Goal: Task Accomplishment & Management: Manage account settings

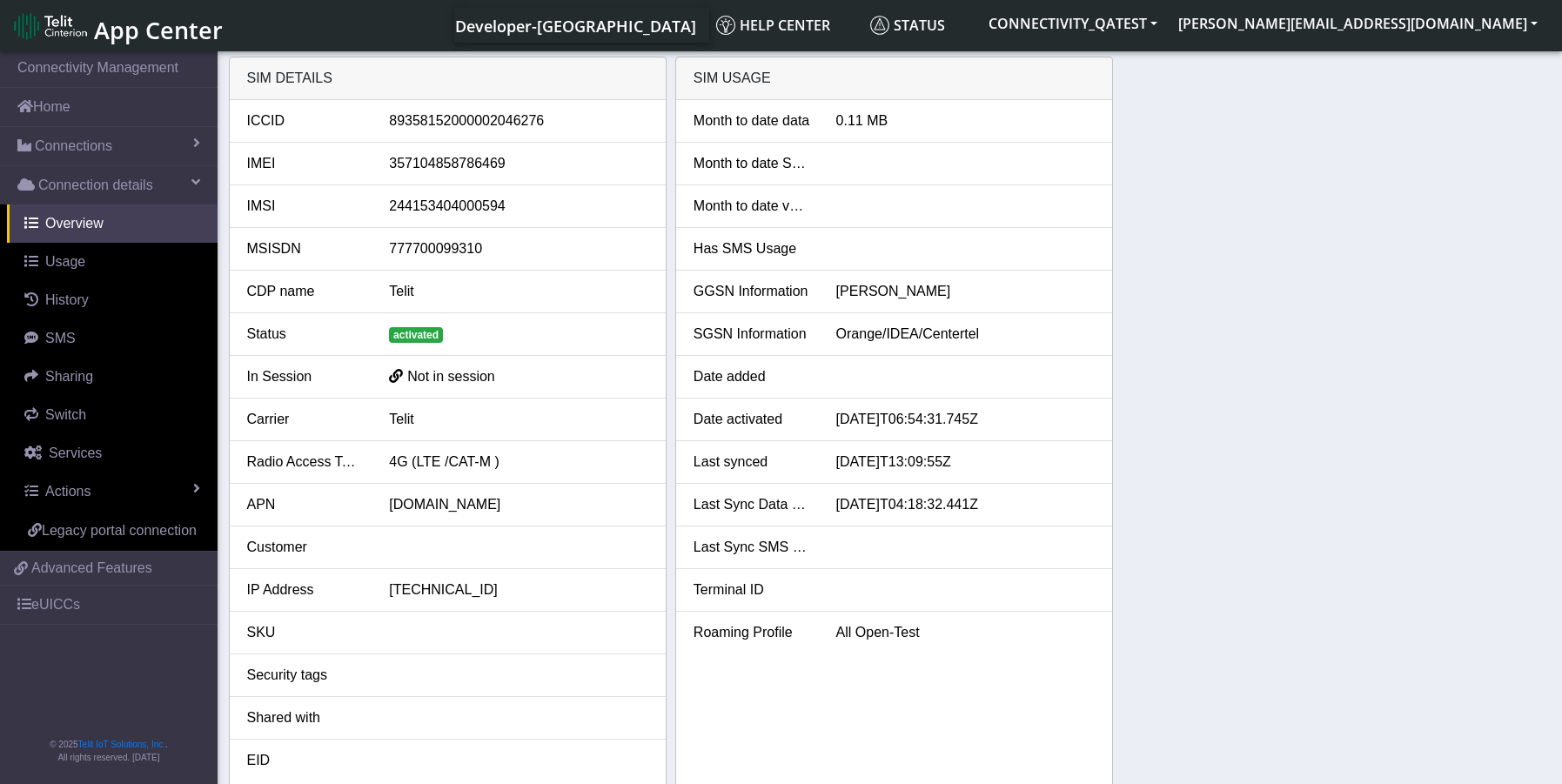
click at [1465, 576] on div "SIM details ICCID 89358152000002046276 IMEI 357104858786469 IMSI 24415340400059…" at bounding box center [890, 424] width 1323 height 735
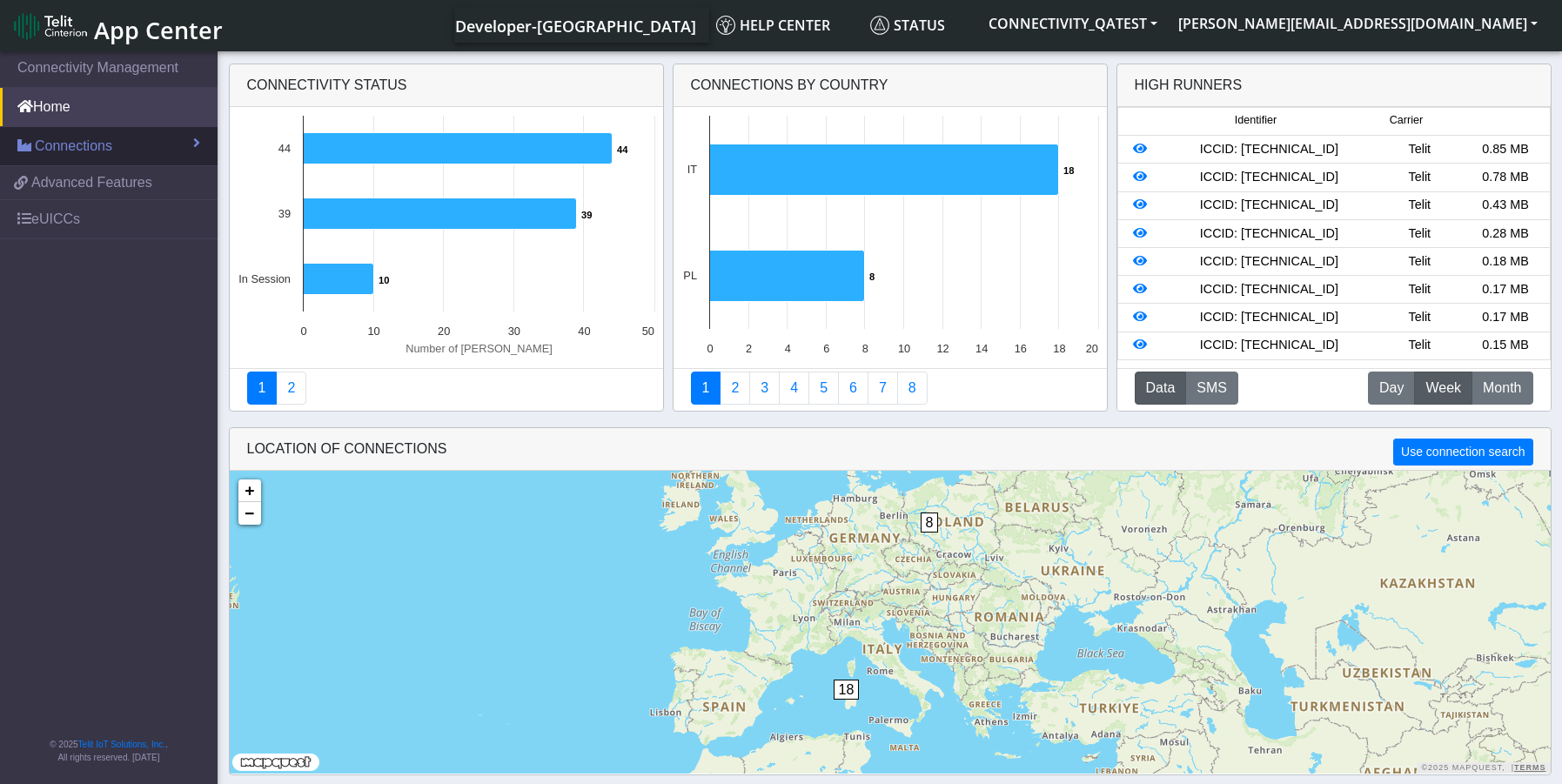
click at [113, 143] on link "Connections" at bounding box center [109, 146] width 218 height 38
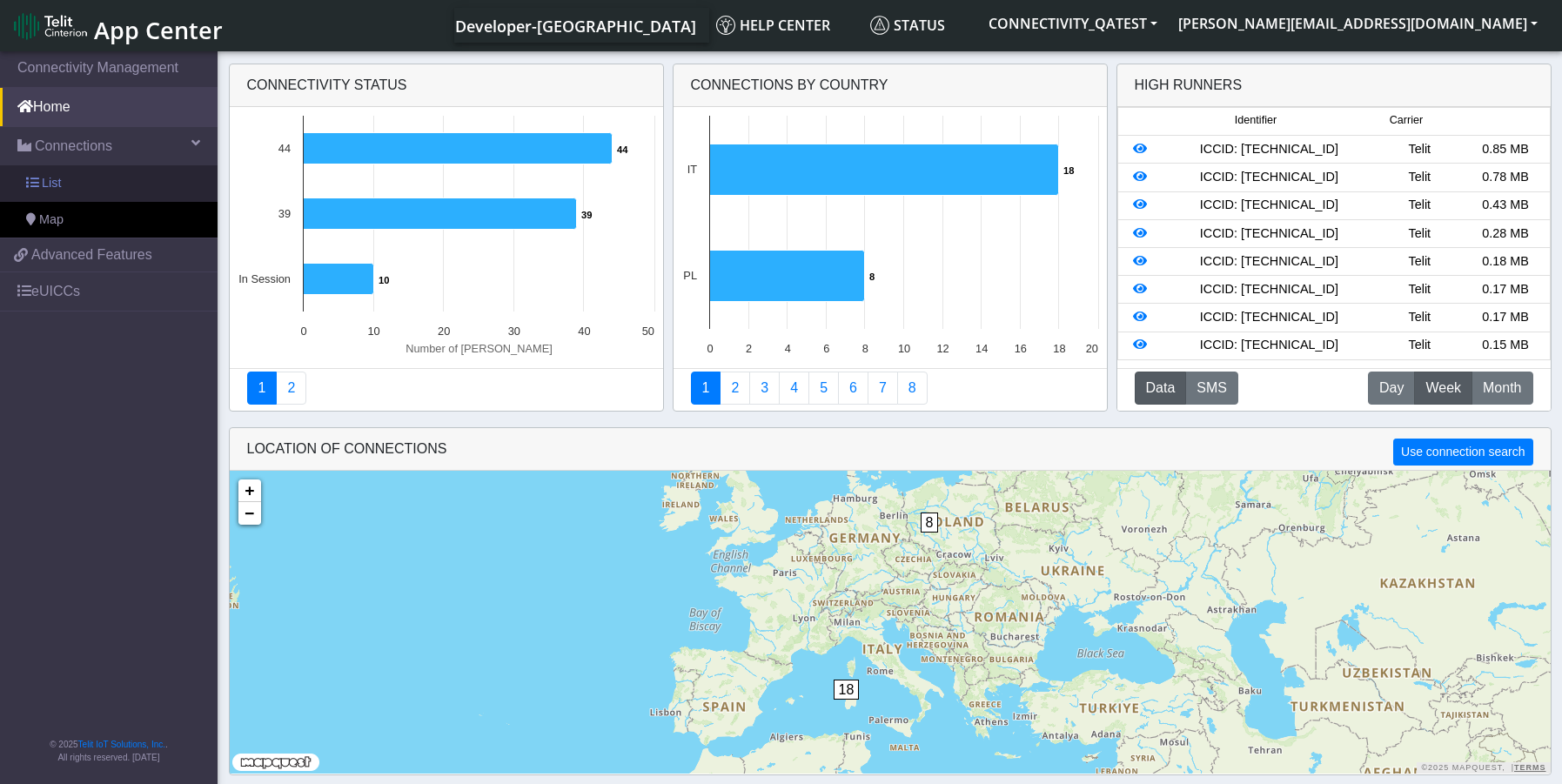
click at [98, 185] on link "List" at bounding box center [109, 183] width 218 height 36
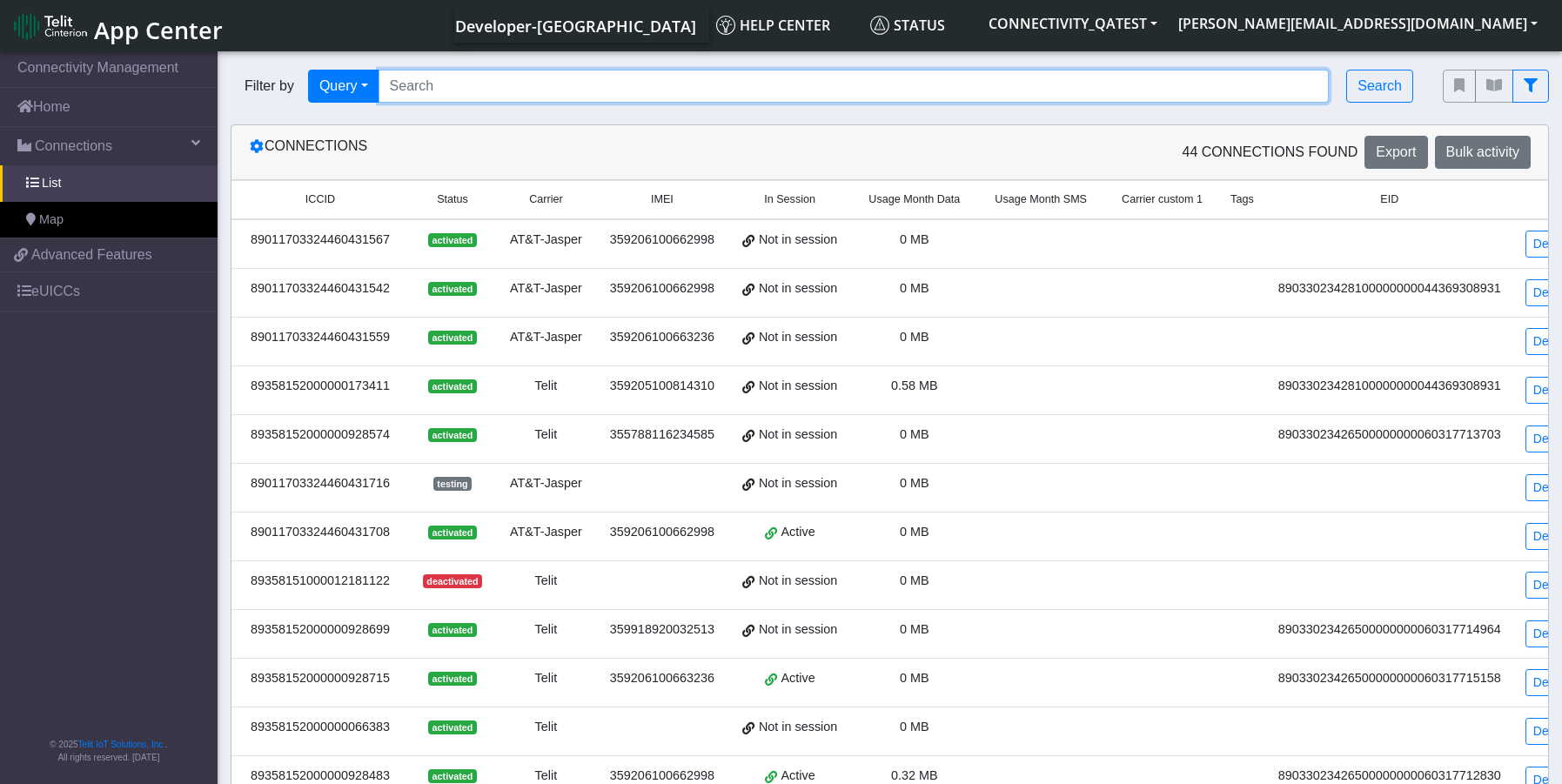
click at [465, 91] on input "Search..." at bounding box center [853, 86] width 951 height 33
paste input "89358152000002046276"
type input "89358152000002046276"
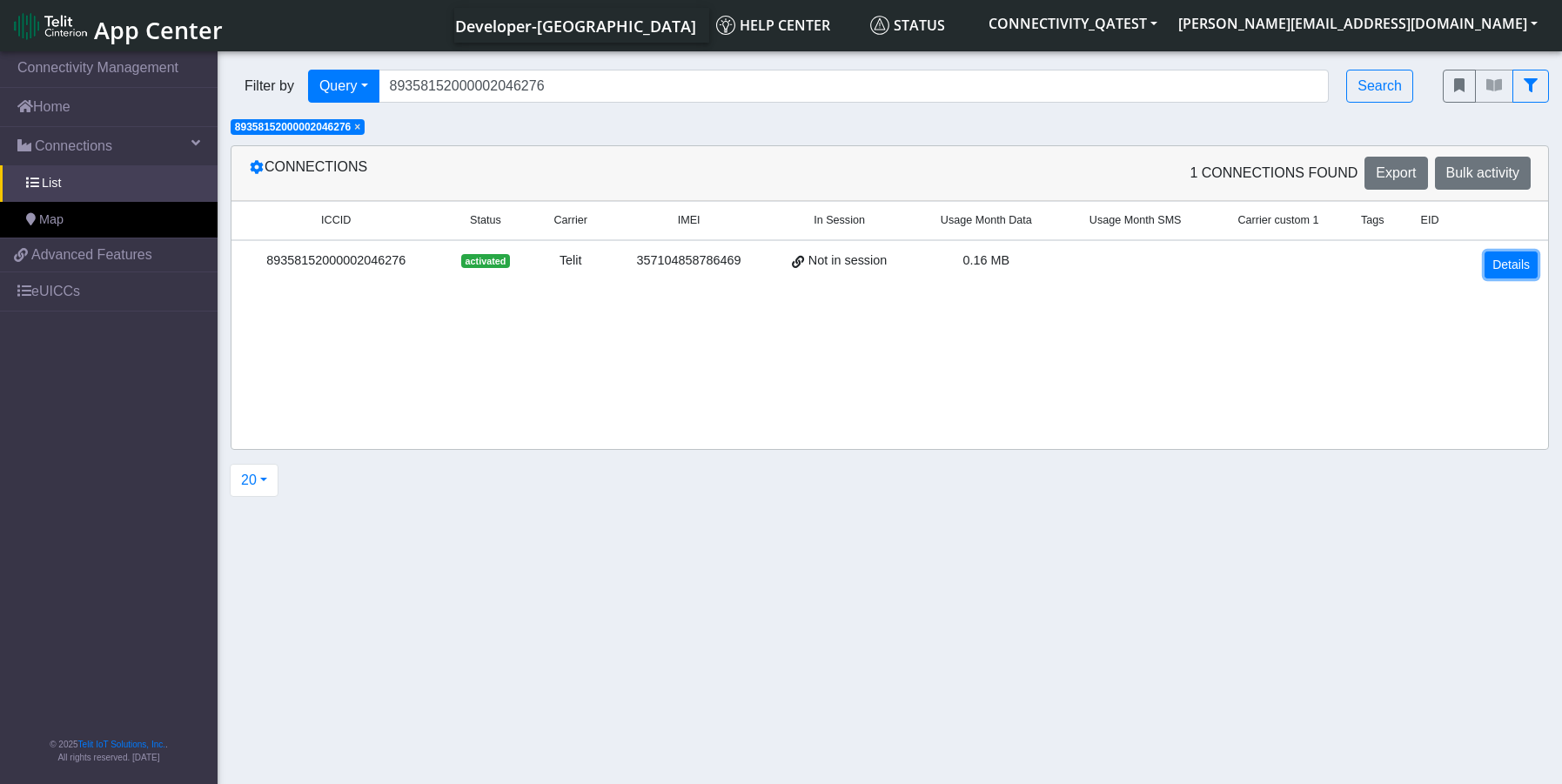
click at [1505, 272] on link "Details" at bounding box center [1511, 265] width 53 height 27
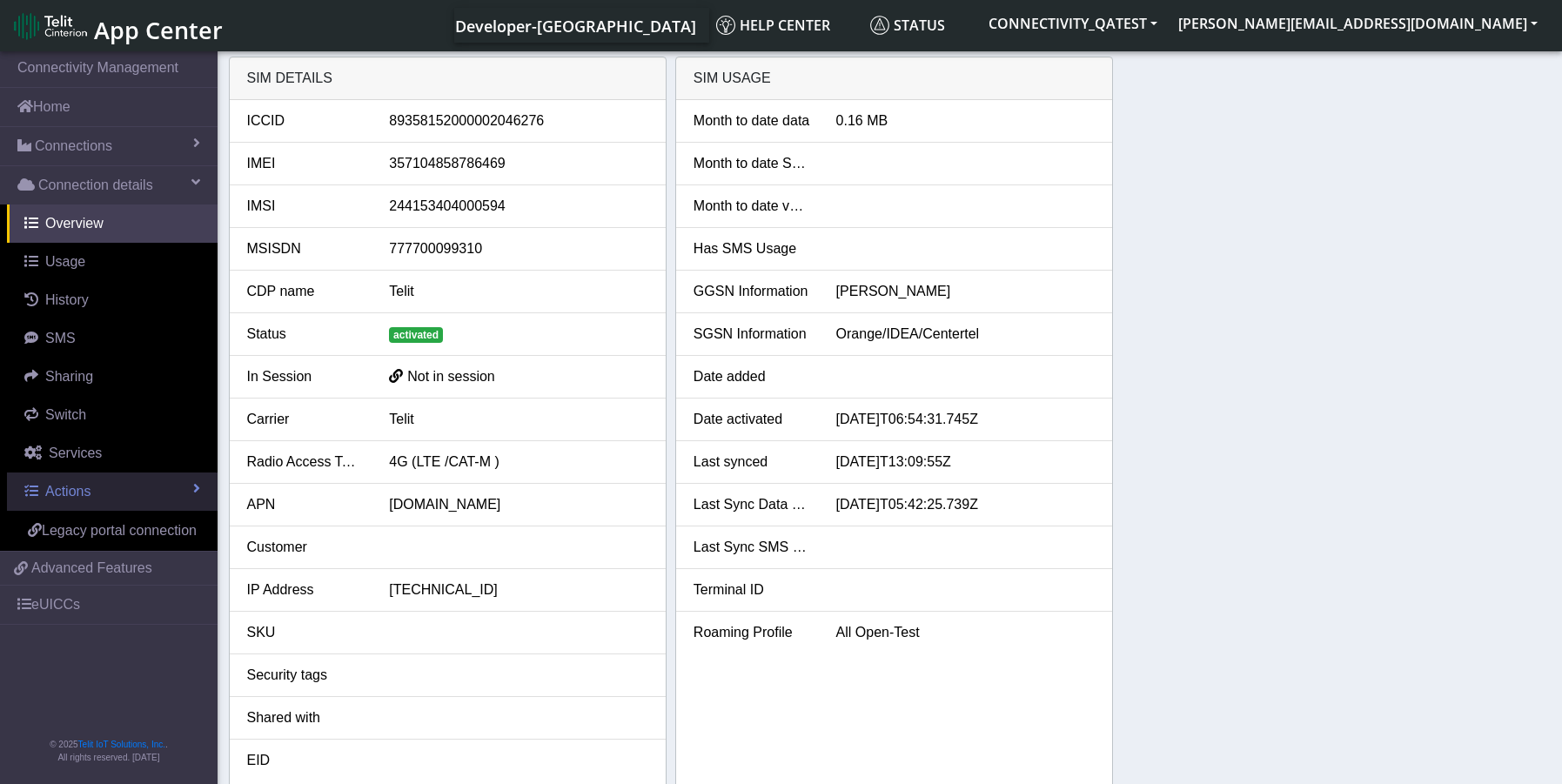
click at [78, 502] on link "Actions" at bounding box center [112, 491] width 211 height 38
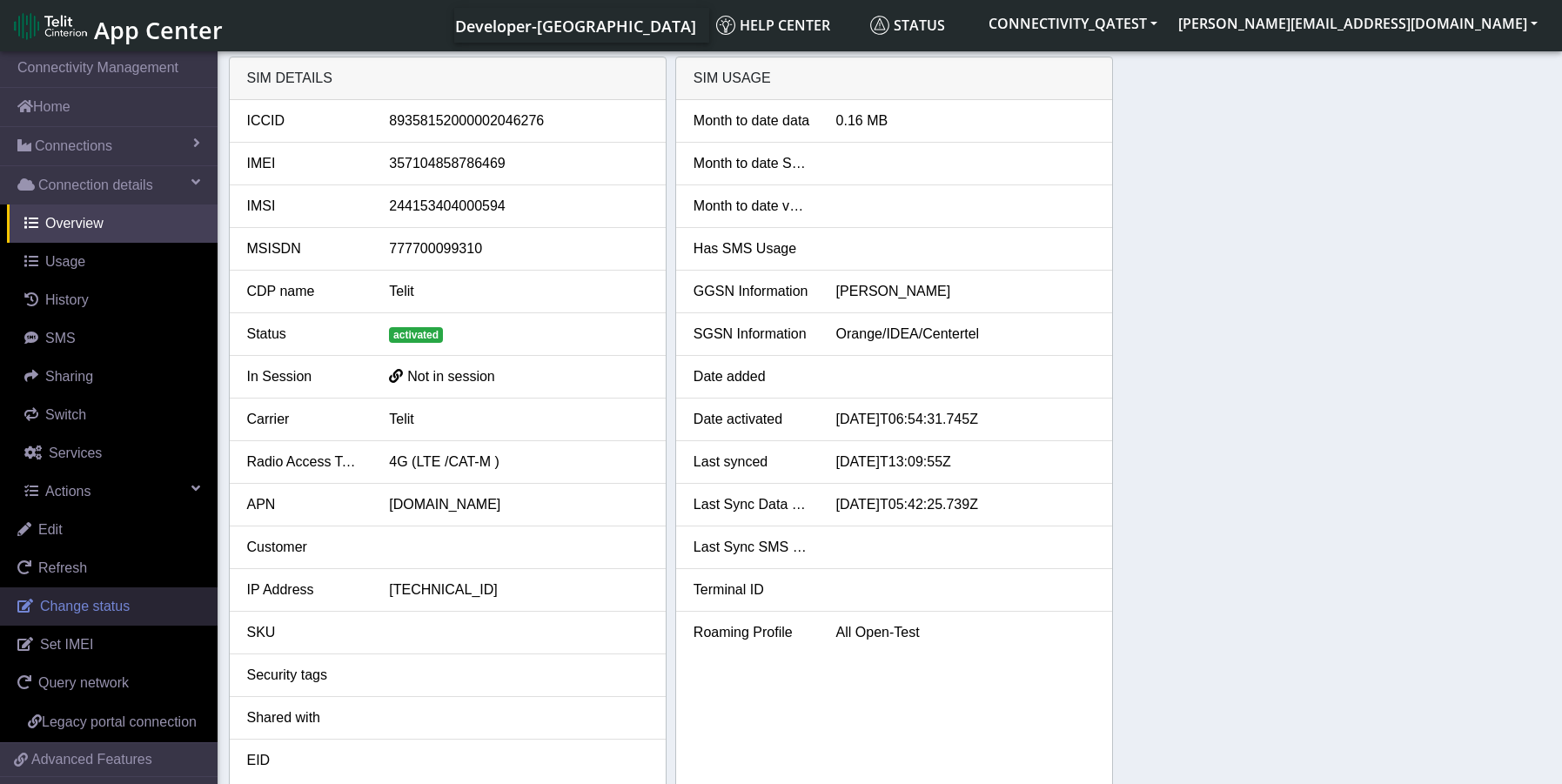
click at [81, 613] on span "Change status" at bounding box center [85, 606] width 89 height 15
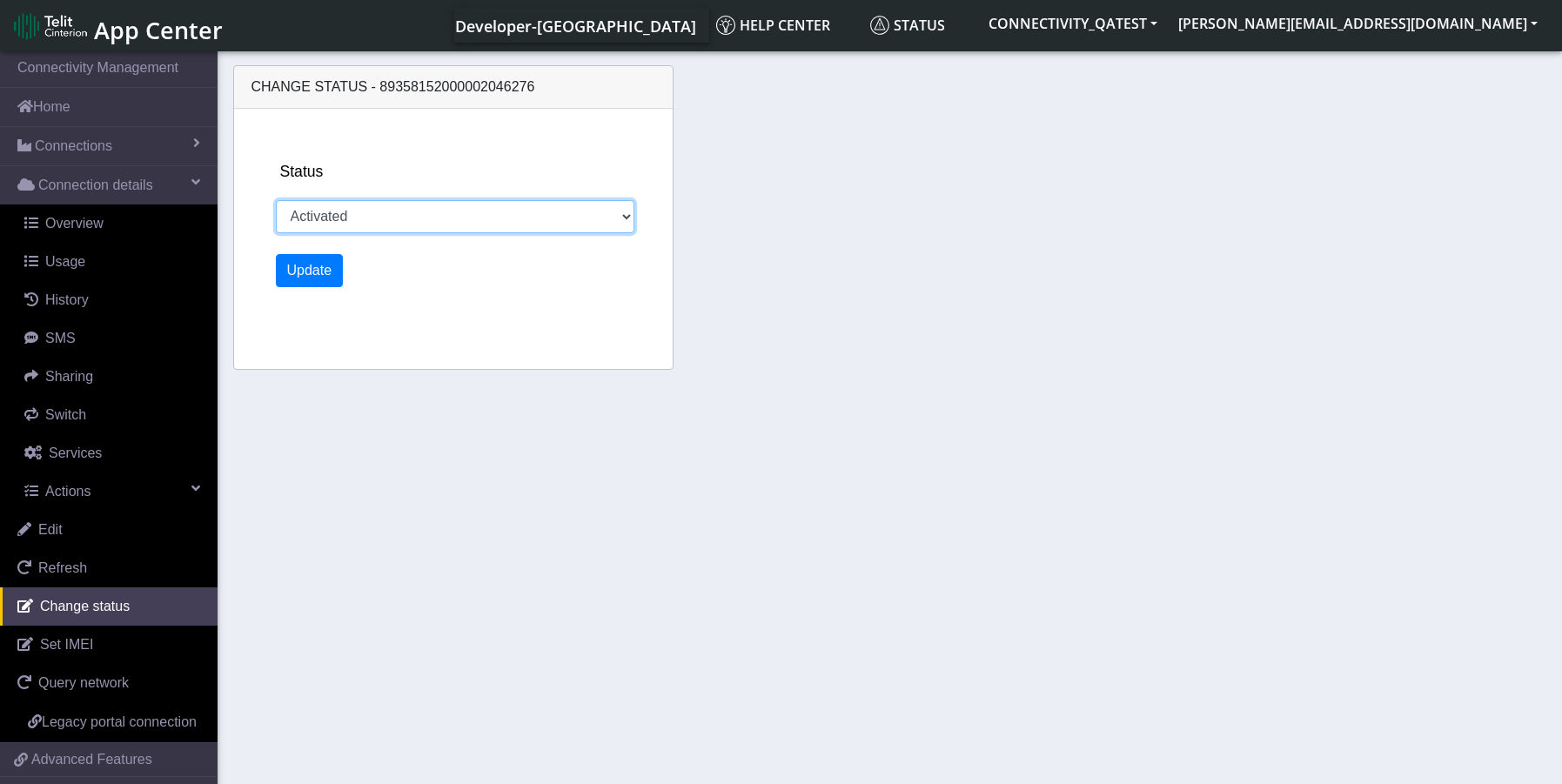
click at [376, 215] on select "Activated Deactivated Blocked" at bounding box center [456, 217] width 359 height 33
select select "blocked"
click at [276, 201] on select "Activated Deactivated Blocked" at bounding box center [456, 217] width 359 height 33
click at [302, 273] on button "Update" at bounding box center [310, 271] width 67 height 33
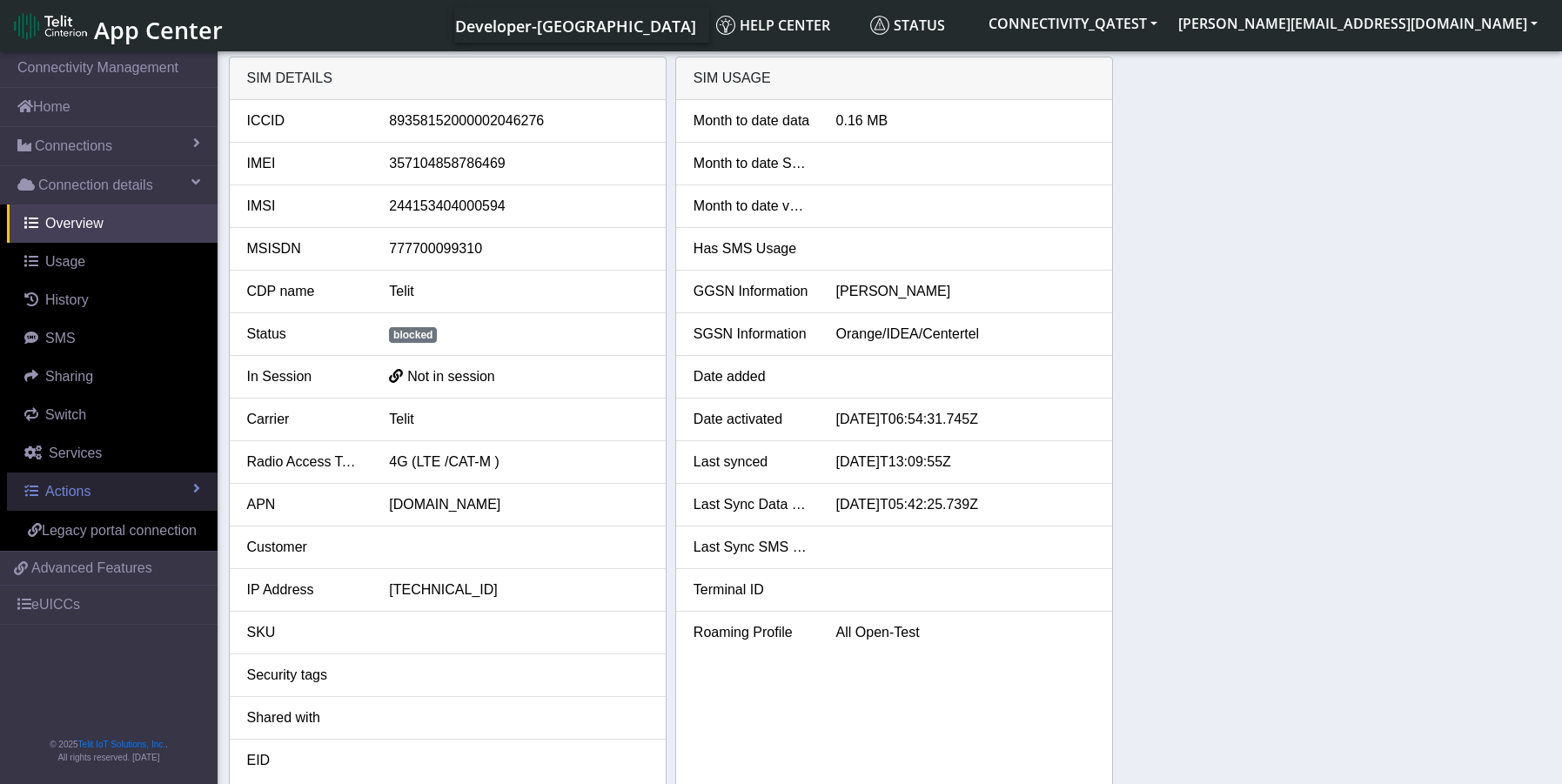
click at [84, 494] on span "Actions" at bounding box center [68, 491] width 46 height 15
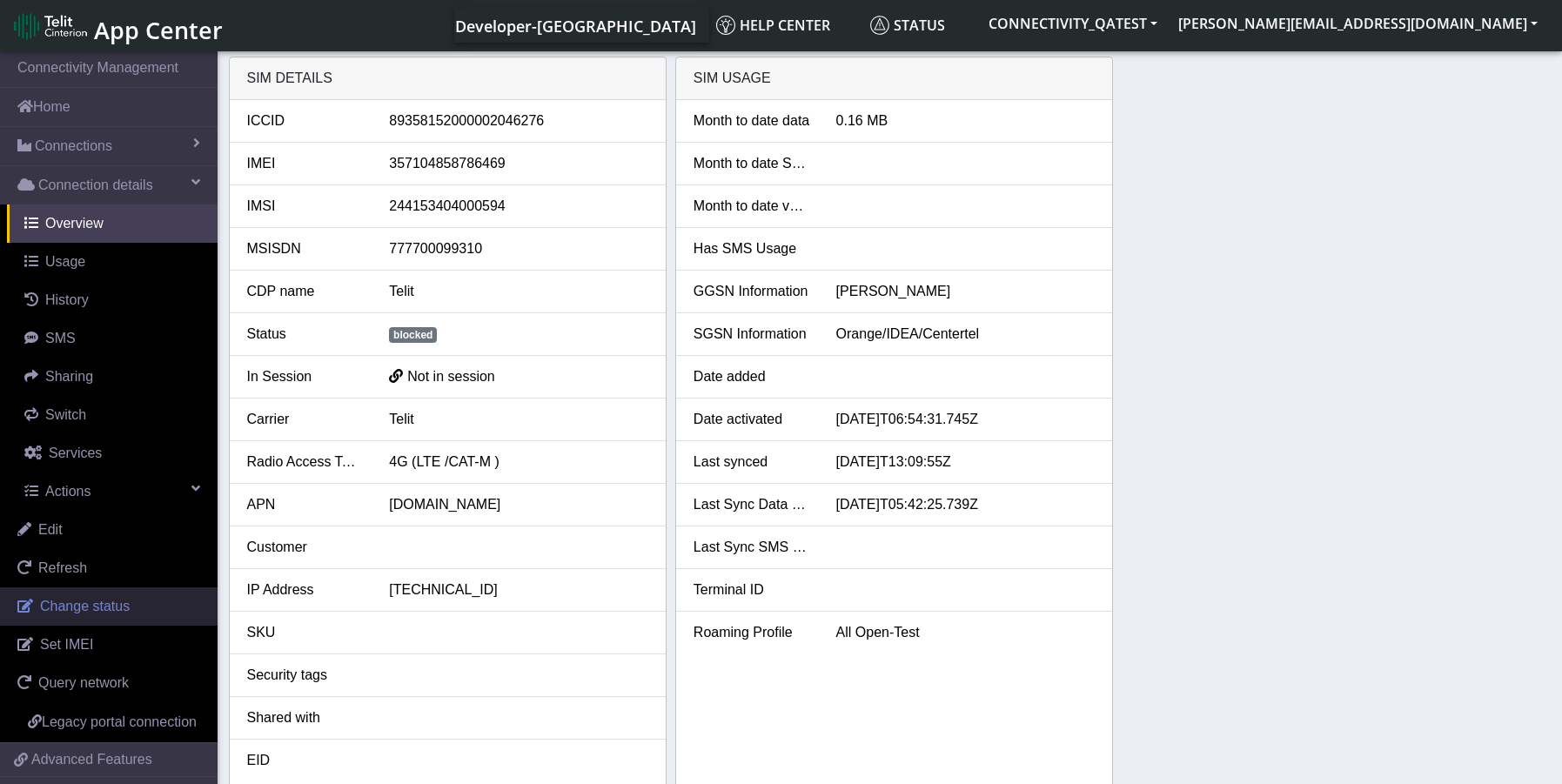
click at [74, 605] on span "Change status" at bounding box center [85, 606] width 89 height 15
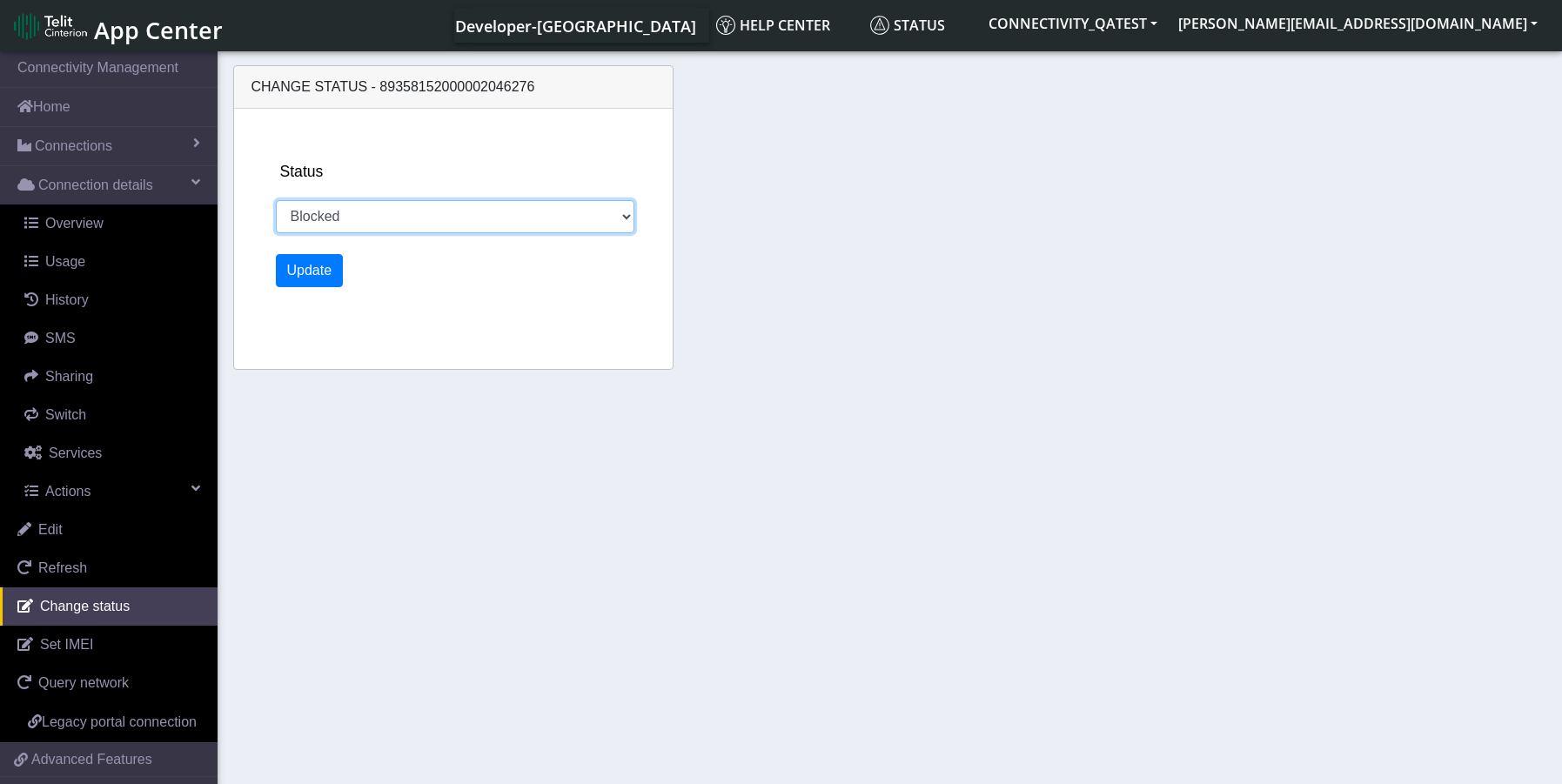
click at [516, 214] on select "Activated Deactivated Blocked" at bounding box center [456, 217] width 359 height 33
select select "activated"
click at [276, 201] on select "Activated Deactivated Blocked" at bounding box center [456, 217] width 359 height 33
click at [276, 278] on button "Update" at bounding box center [310, 271] width 67 height 33
